Goal: Task Accomplishment & Management: Use online tool/utility

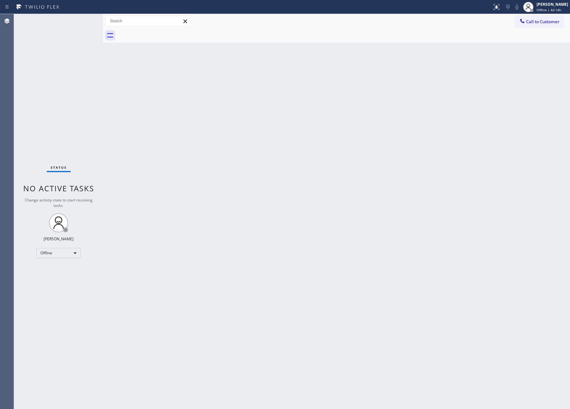
drag, startPoint x: 78, startPoint y: 129, endPoint x: 57, endPoint y: 252, distance: 124.8
click at [78, 129] on div "Status No active tasks Change activity state to start receiving tasks. [PERSON_…" at bounding box center [58, 211] width 89 height 395
click at [57, 253] on div "Offline" at bounding box center [58, 253] width 45 height 10
click at [52, 279] on li "Unavailable" at bounding box center [58, 277] width 43 height 8
click at [311, 179] on div "Back to Dashboard Change Sender ID Customers Technicians Select a contact Outbo…" at bounding box center [336, 211] width 467 height 395
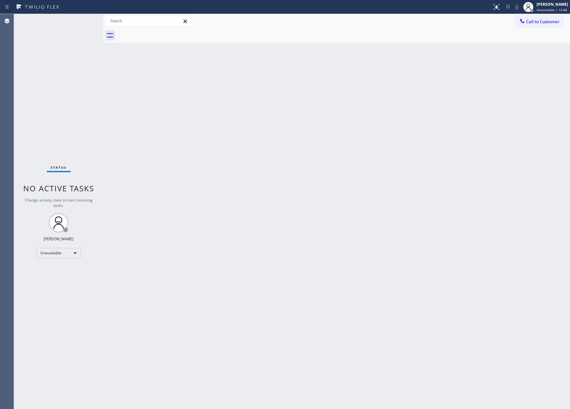
click at [71, 117] on div "Status No active tasks Change activity state to start receiving tasks. Eva Mahi…" at bounding box center [58, 211] width 89 height 395
drag, startPoint x: 120, startPoint y: 324, endPoint x: 502, endPoint y: 16, distance: 491.4
click at [197, 304] on div "Back to Dashboard Change Sender ID Customers Technicians Select a contact Outbo…" at bounding box center [336, 211] width 467 height 395
click at [287, 253] on div "Back to Dashboard Change Sender ID Customers Technicians Select a contact Outbo…" at bounding box center [336, 211] width 467 height 395
click at [260, 235] on div "Back to Dashboard Change Sender ID Customers Technicians Select a contact Outbo…" at bounding box center [336, 211] width 467 height 395
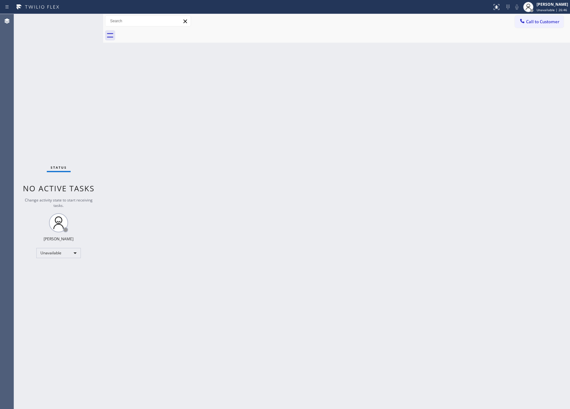
drag, startPoint x: 397, startPoint y: 261, endPoint x: 485, endPoint y: 344, distance: 121.5
click at [431, 294] on div "Back to Dashboard Change Sender ID Customers Technicians Select a contact Outbo…" at bounding box center [336, 211] width 467 height 395
click at [163, 290] on div "Back to Dashboard Change Sender ID Customers Technicians Select a contact Outbo…" at bounding box center [336, 211] width 467 height 395
click at [337, 349] on div "Back to Dashboard Change Sender ID Customers Technicians Select a contact Outbo…" at bounding box center [336, 211] width 467 height 395
click at [301, 240] on div "Back to Dashboard Change Sender ID Customers Technicians Select a contact Outbo…" at bounding box center [336, 211] width 467 height 395
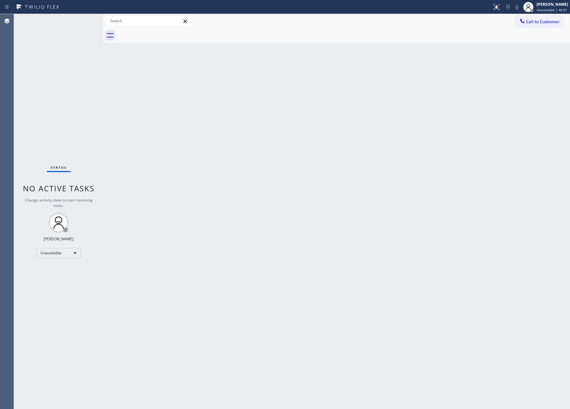
drag, startPoint x: 131, startPoint y: 161, endPoint x: 148, endPoint y: 161, distance: 17.2
click at [133, 161] on div "Back to Dashboard Change Sender ID Customers Technicians Select a contact Outbo…" at bounding box center [336, 211] width 467 height 395
click at [409, 161] on div "Back to Dashboard Change Sender ID Customers Technicians Select a contact Outbo…" at bounding box center [336, 211] width 467 height 395
